Goal: Find specific page/section: Find specific page/section

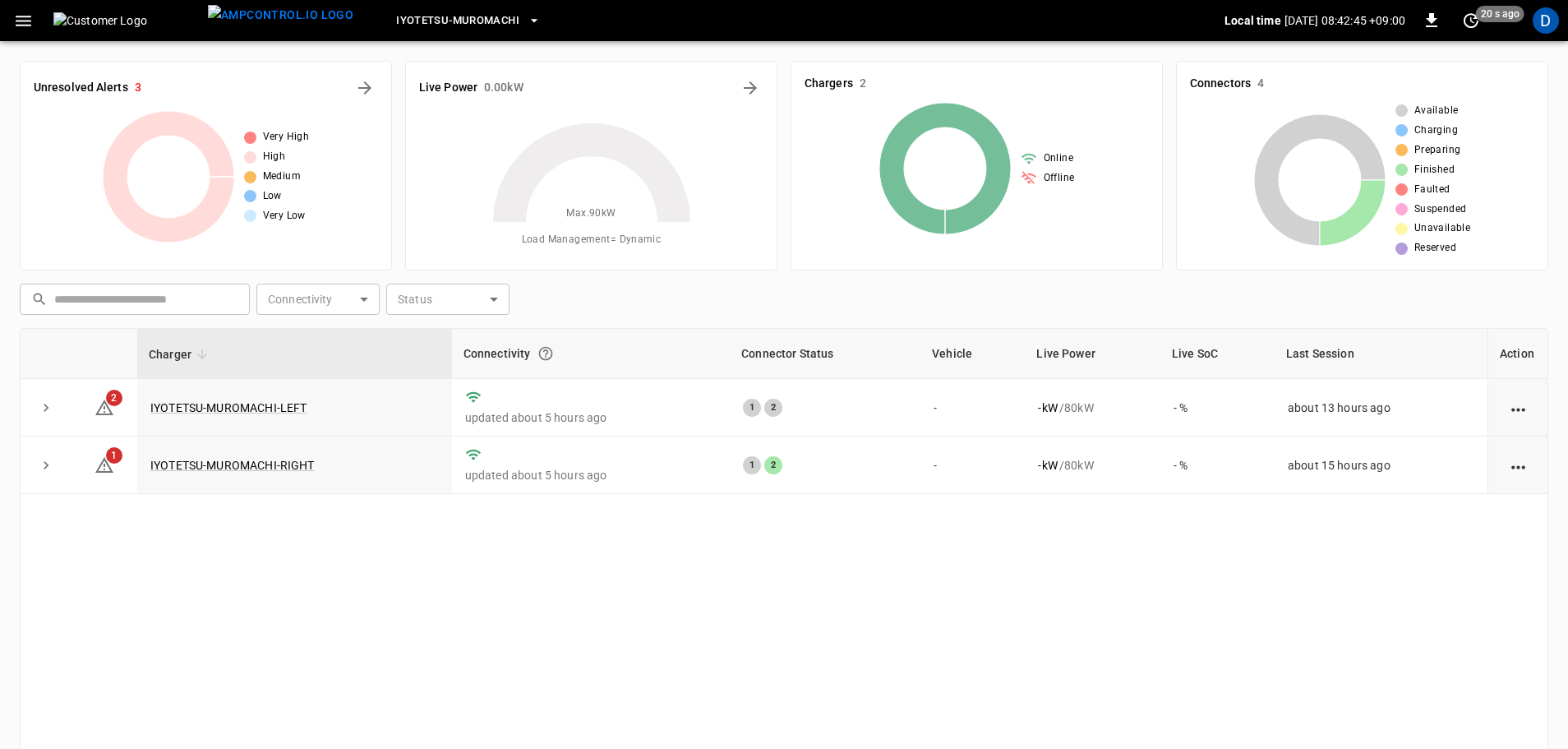
click at [20, 21] on icon "button" at bounding box center [24, 21] width 16 height 11
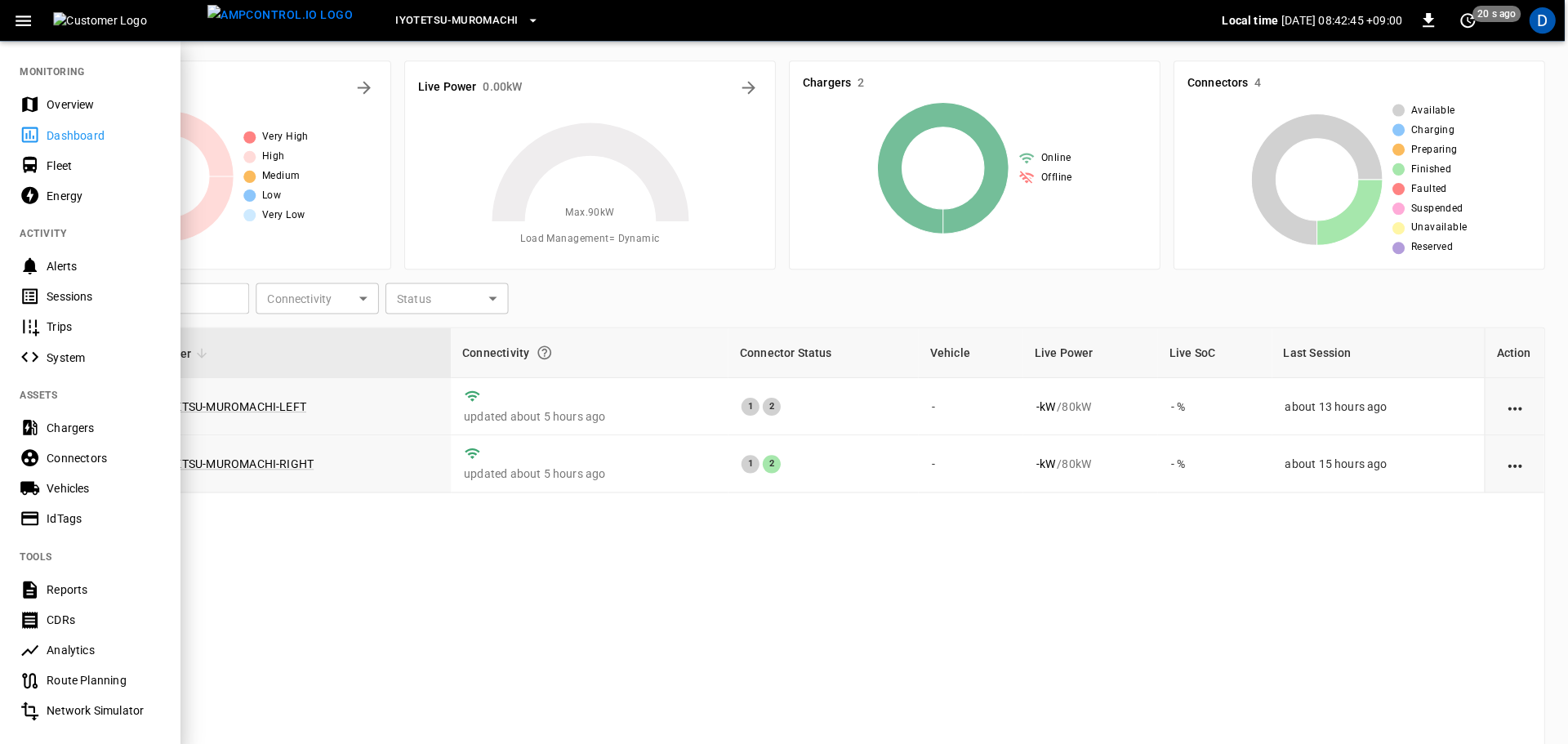
click at [21, 21] on icon "button" at bounding box center [24, 21] width 16 height 11
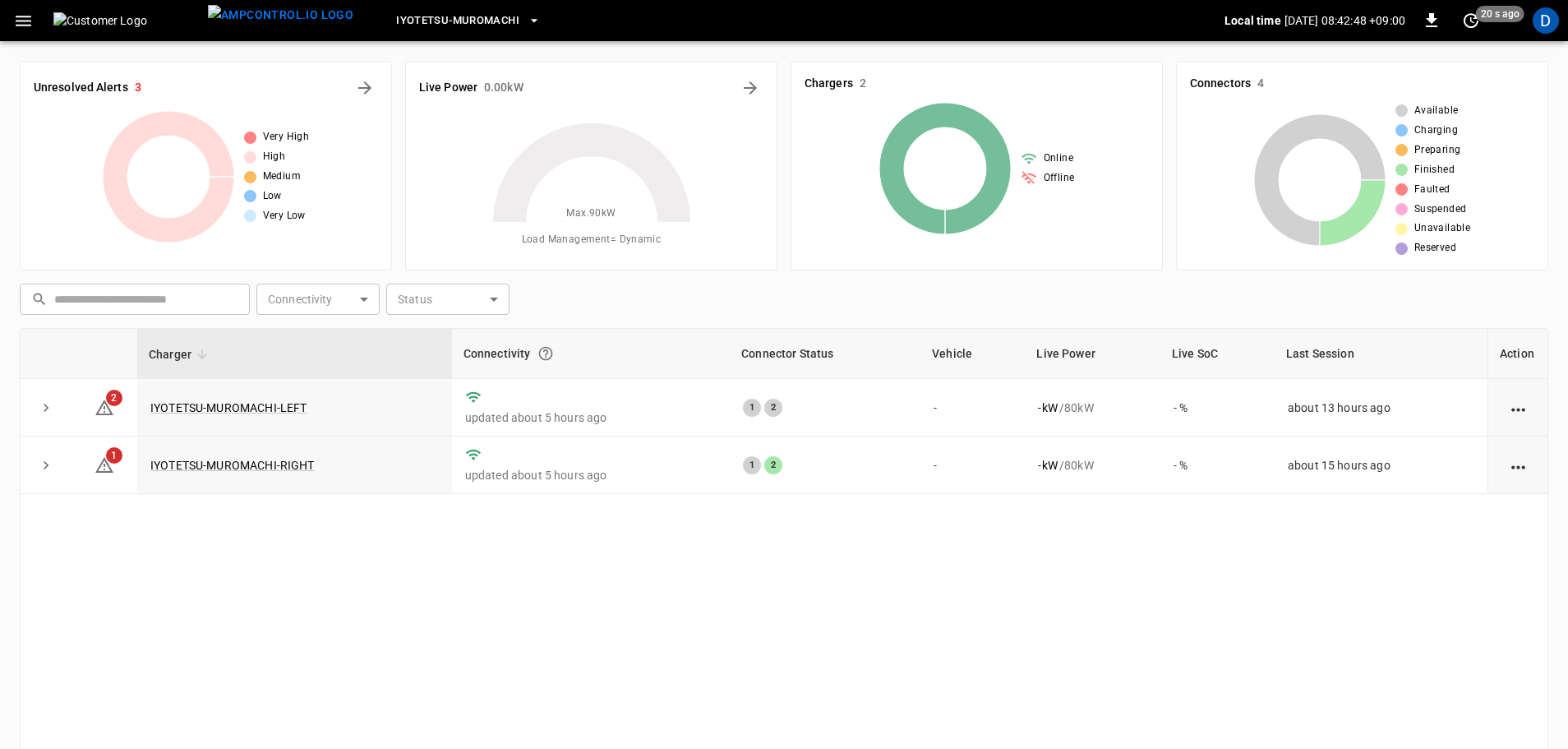
click at [21, 21] on icon "button" at bounding box center [24, 21] width 16 height 11
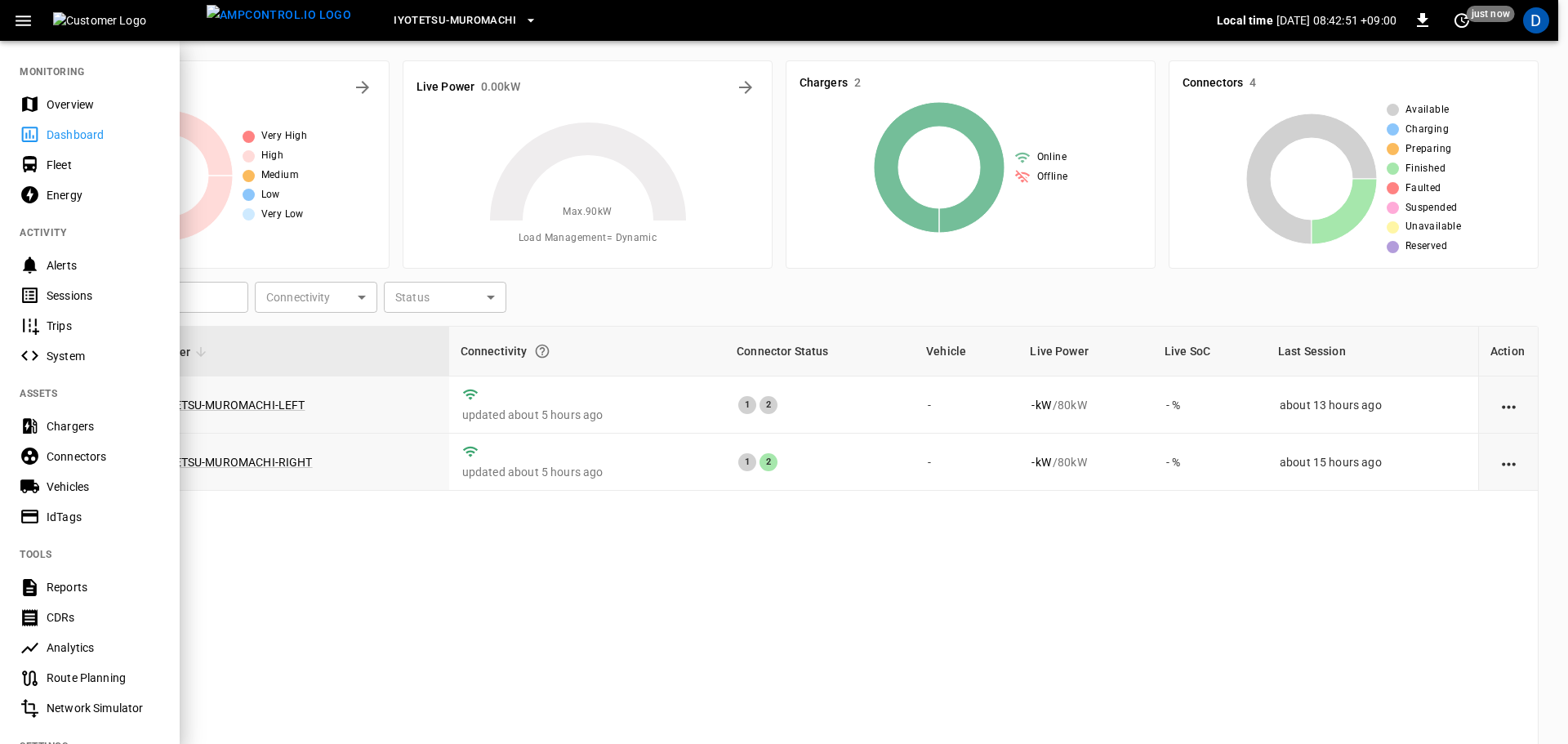
click at [78, 203] on div "Energy" at bounding box center [103, 195] width 113 height 16
